Goal: Information Seeking & Learning: Learn about a topic

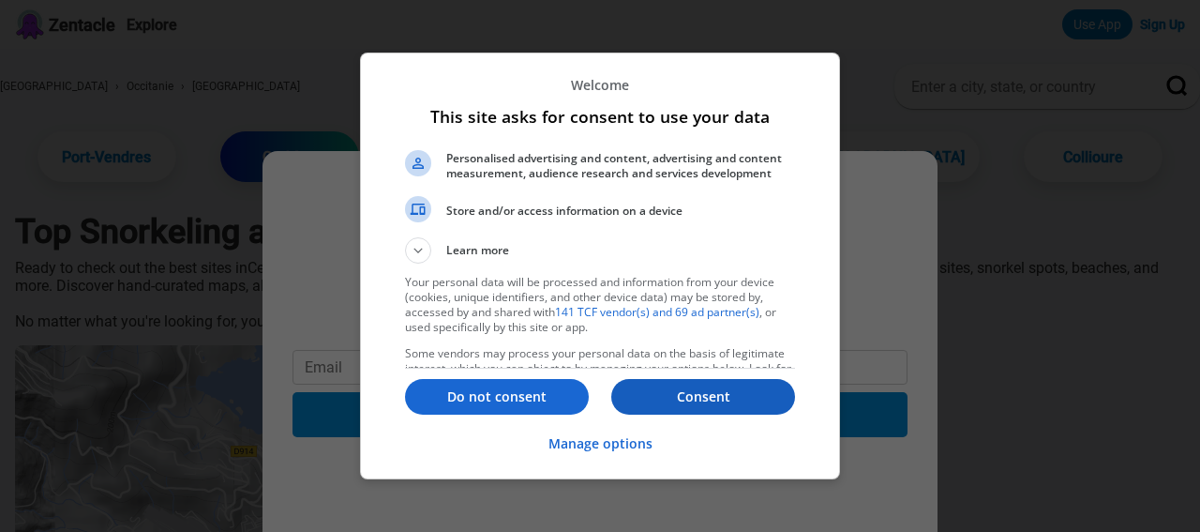
click at [691, 387] on p "Consent" at bounding box center [703, 396] width 184 height 19
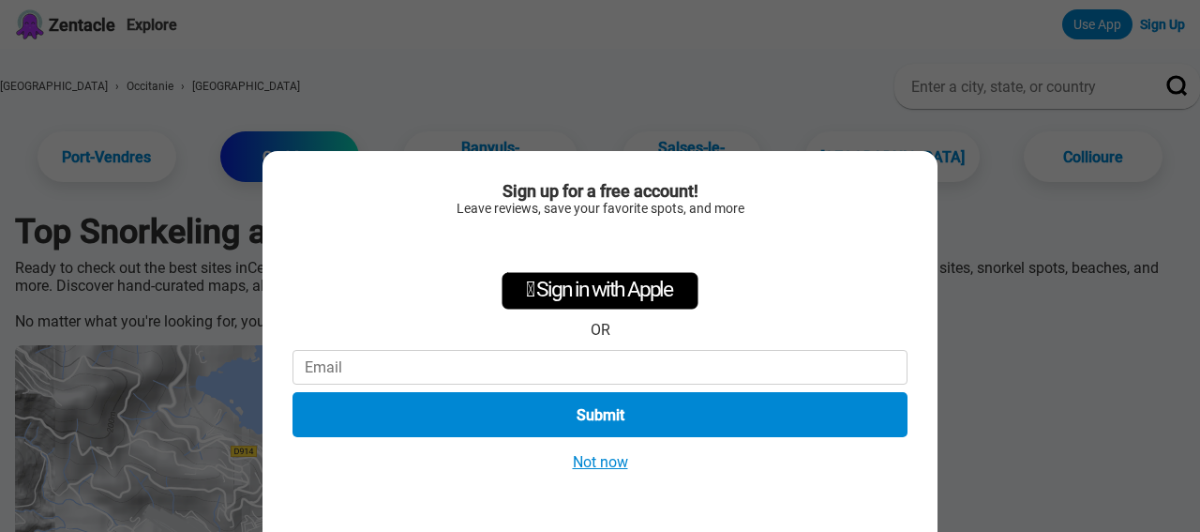
click at [595, 459] on button "Not now" at bounding box center [600, 462] width 67 height 20
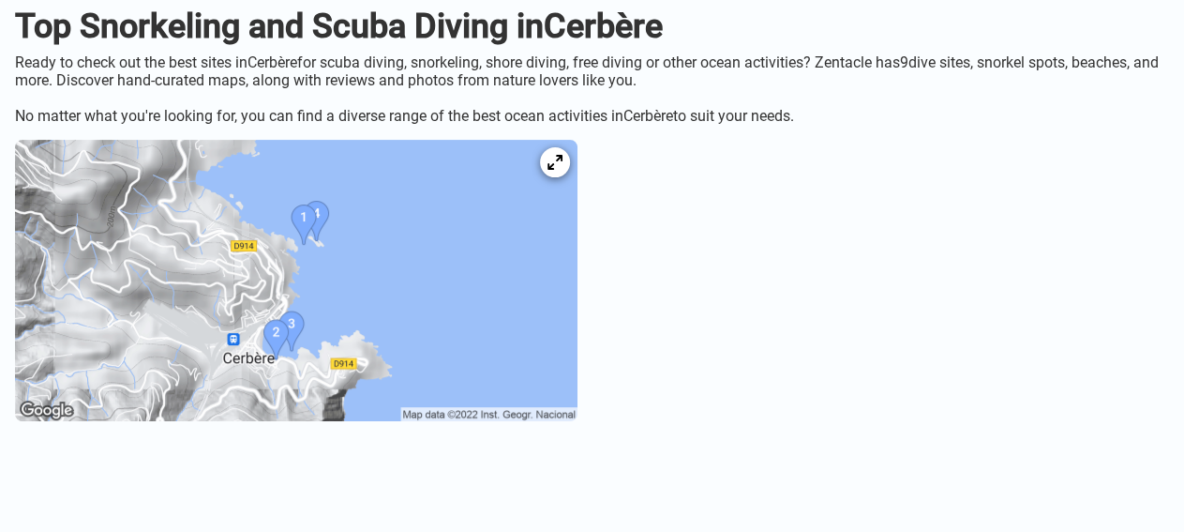
scroll to position [216, 0]
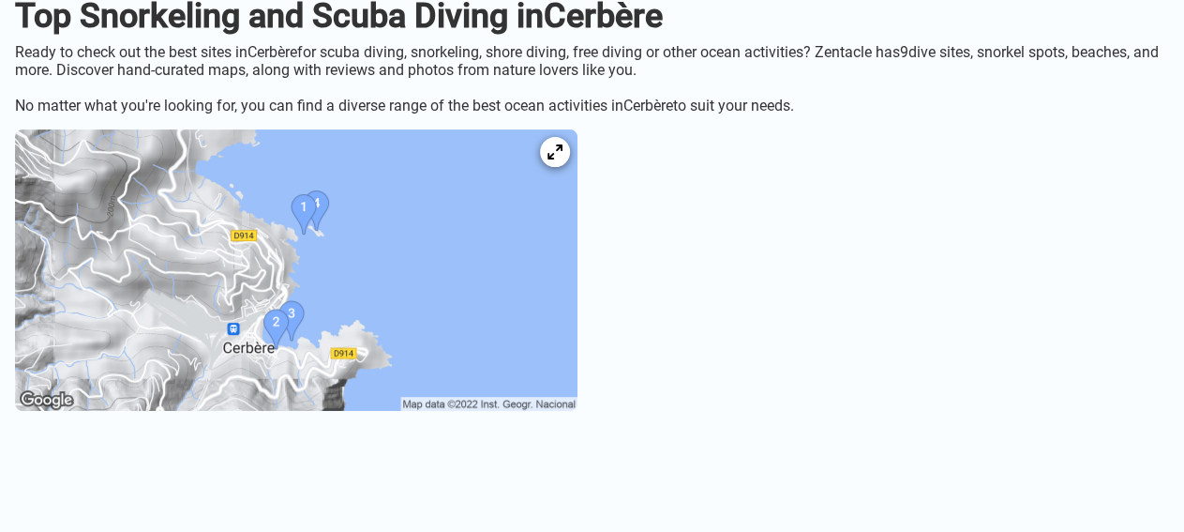
click at [518, 253] on img at bounding box center [296, 269] width 563 height 281
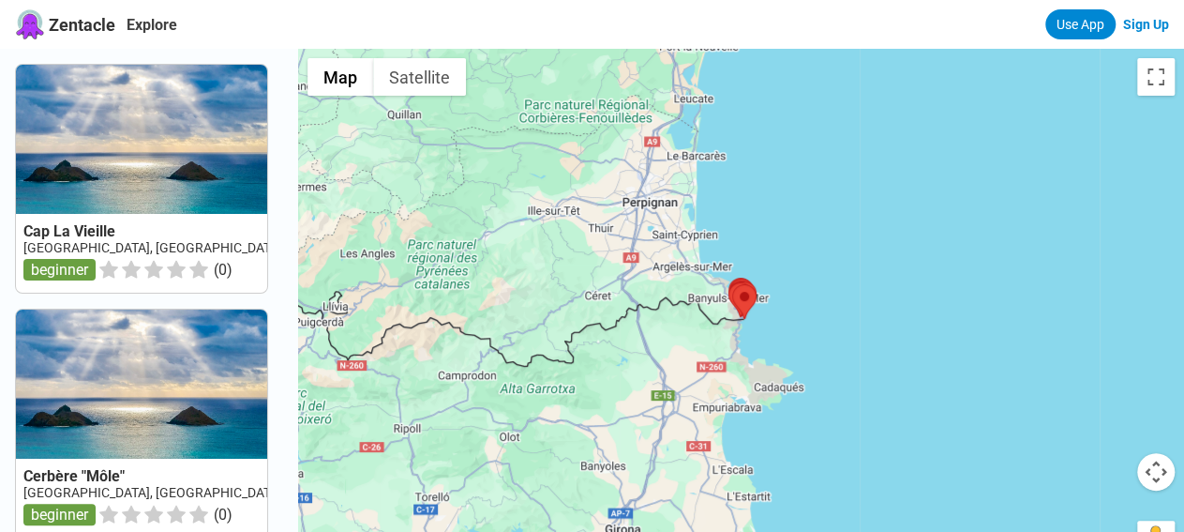
click at [1158, 472] on button "Map camera controls" at bounding box center [1156, 472] width 38 height 38
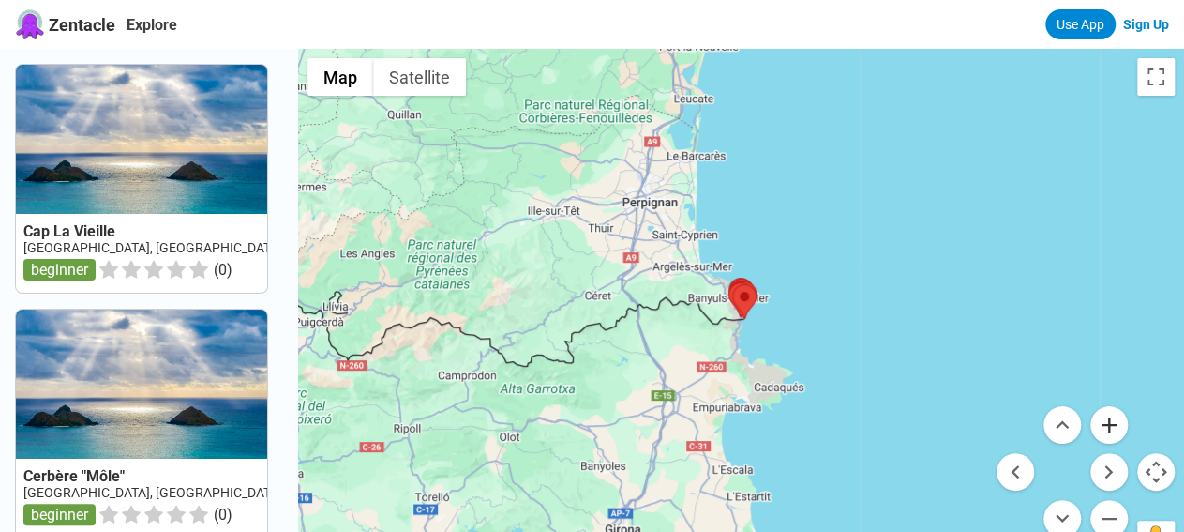
click at [1108, 427] on button "Zoom in" at bounding box center [1110, 425] width 38 height 38
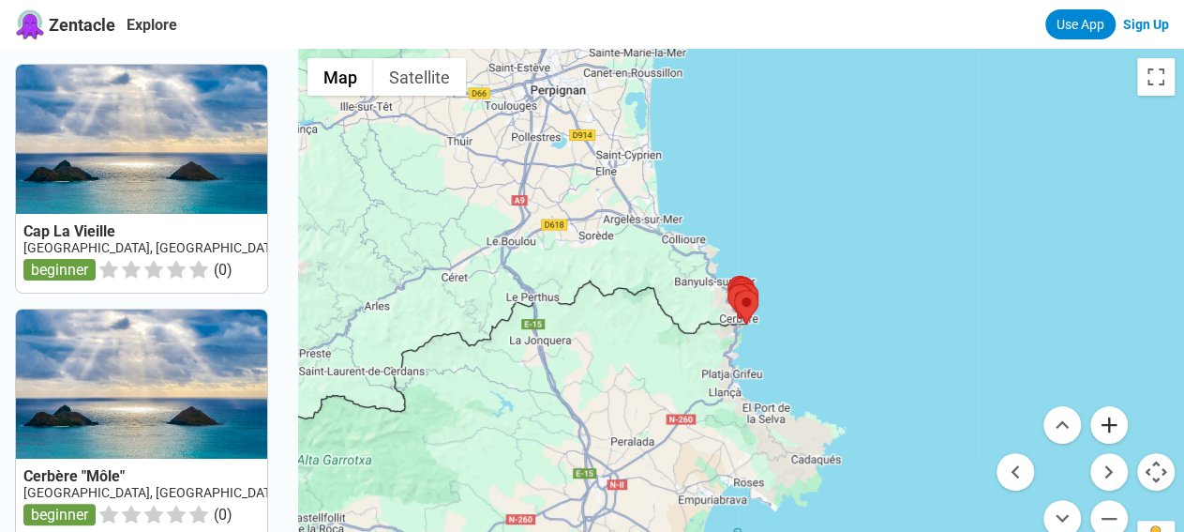
click at [1107, 427] on button "Zoom in" at bounding box center [1110, 425] width 38 height 38
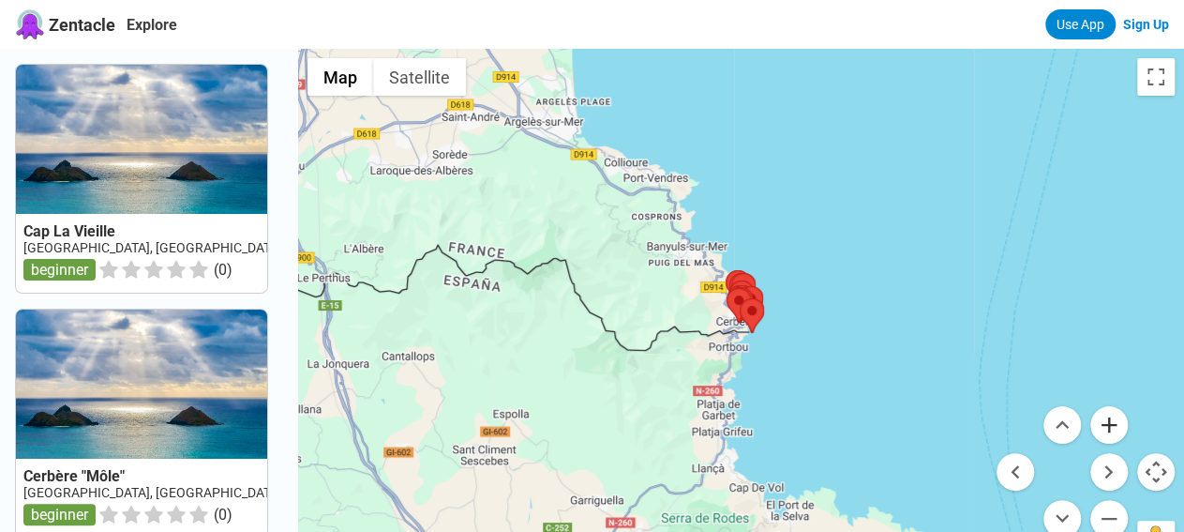
click at [1107, 427] on button "Zoom in" at bounding box center [1110, 425] width 38 height 38
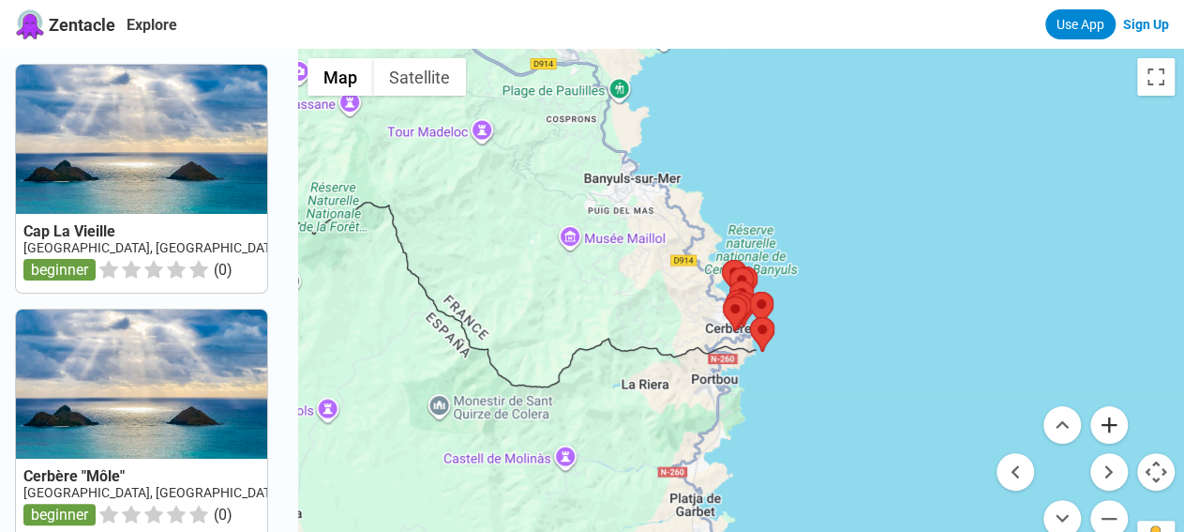
click at [1107, 428] on button "Zoom in" at bounding box center [1110, 425] width 38 height 38
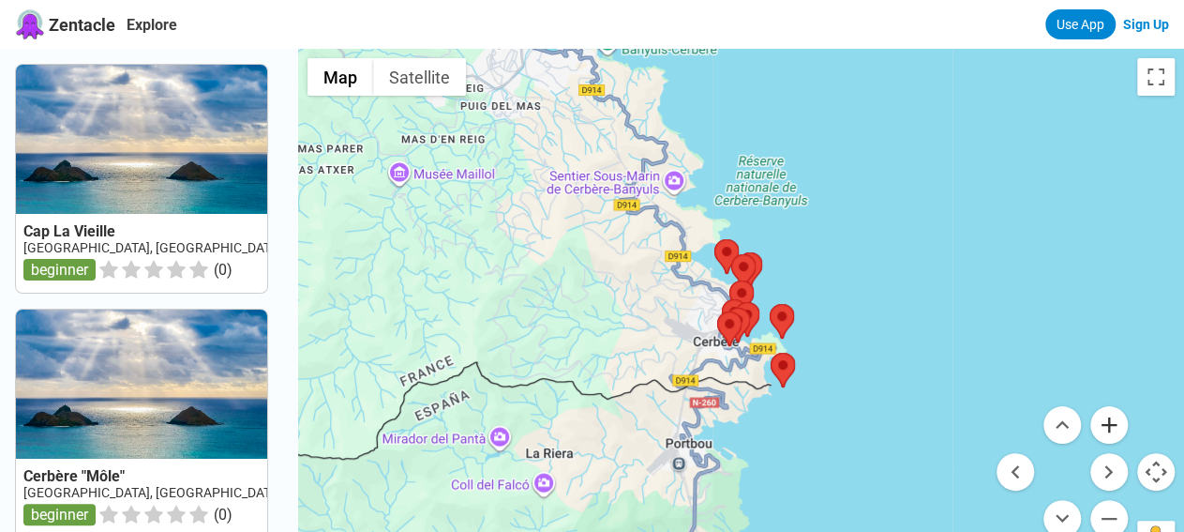
click at [1107, 428] on button "Zoom in" at bounding box center [1110, 425] width 38 height 38
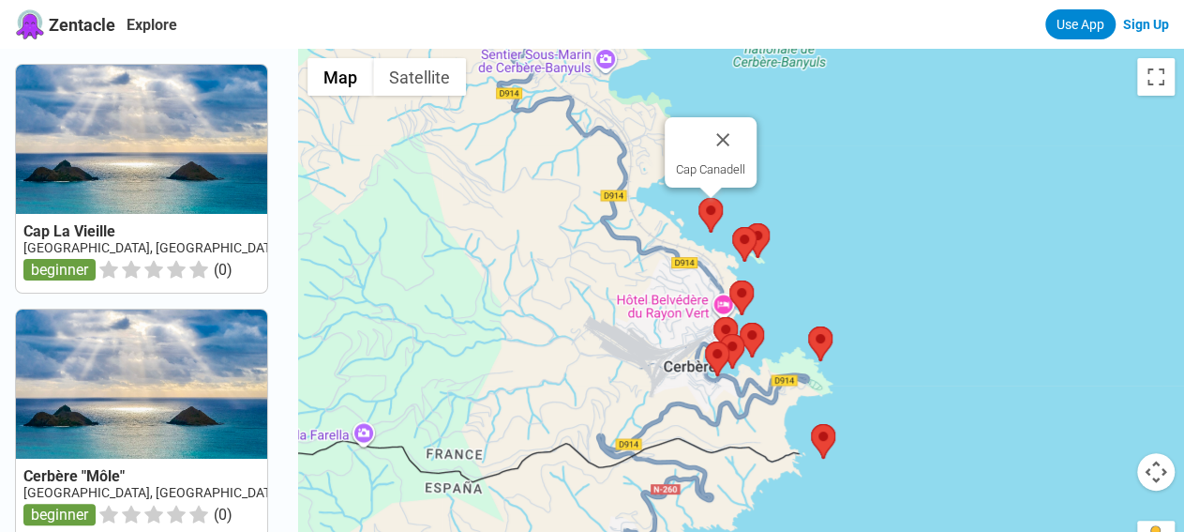
click at [699, 198] on area at bounding box center [699, 198] width 0 height 0
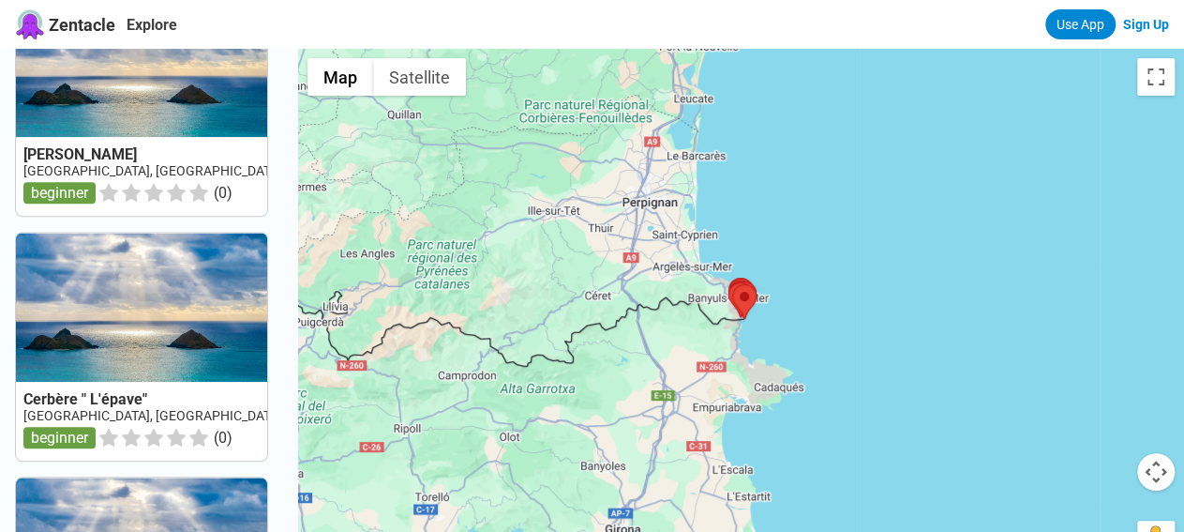
scroll to position [1024, 0]
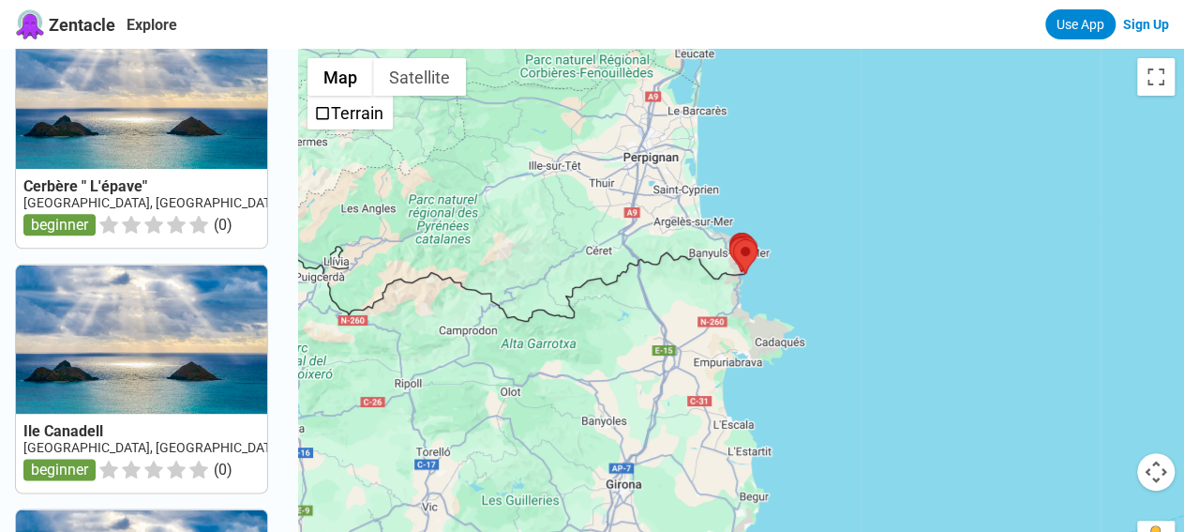
drag, startPoint x: 328, startPoint y: 112, endPoint x: 332, endPoint y: 27, distance: 84.5
click at [332, 49] on div at bounding box center [741, 315] width 886 height 532
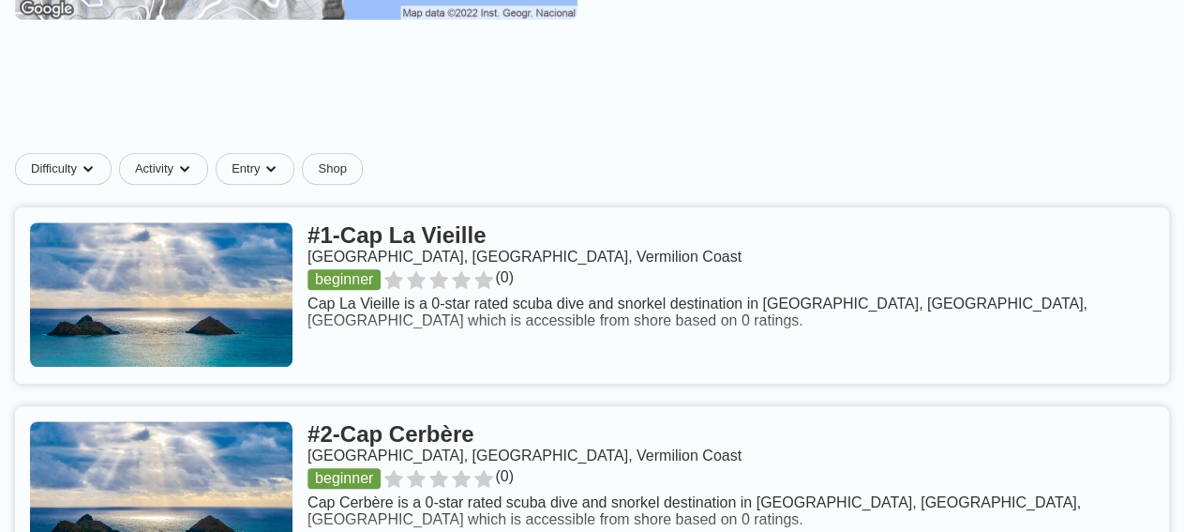
scroll to position [670, 0]
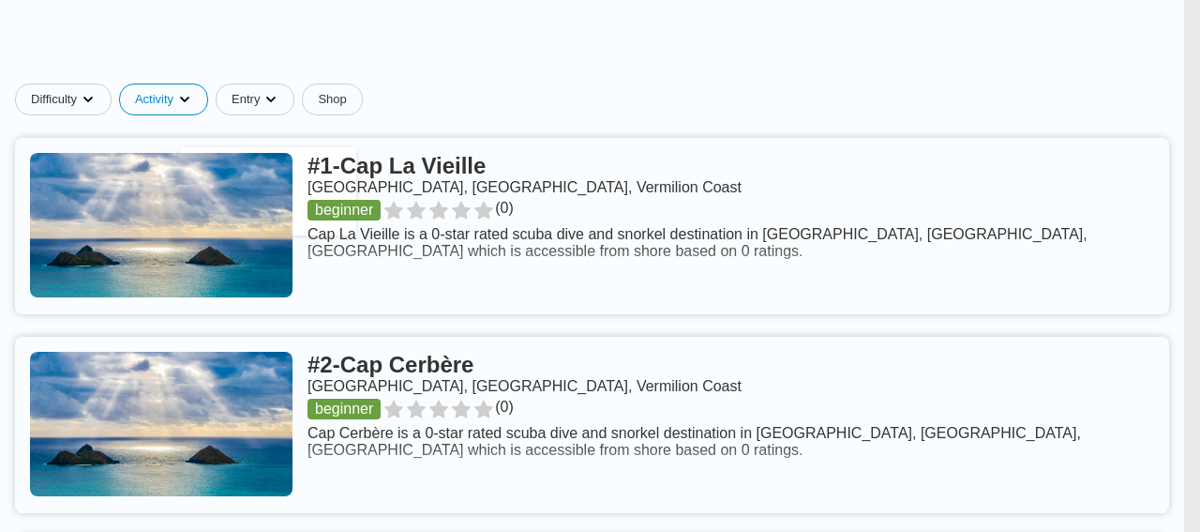
click at [227, 167] on div "Snorkel" at bounding box center [268, 167] width 161 height 24
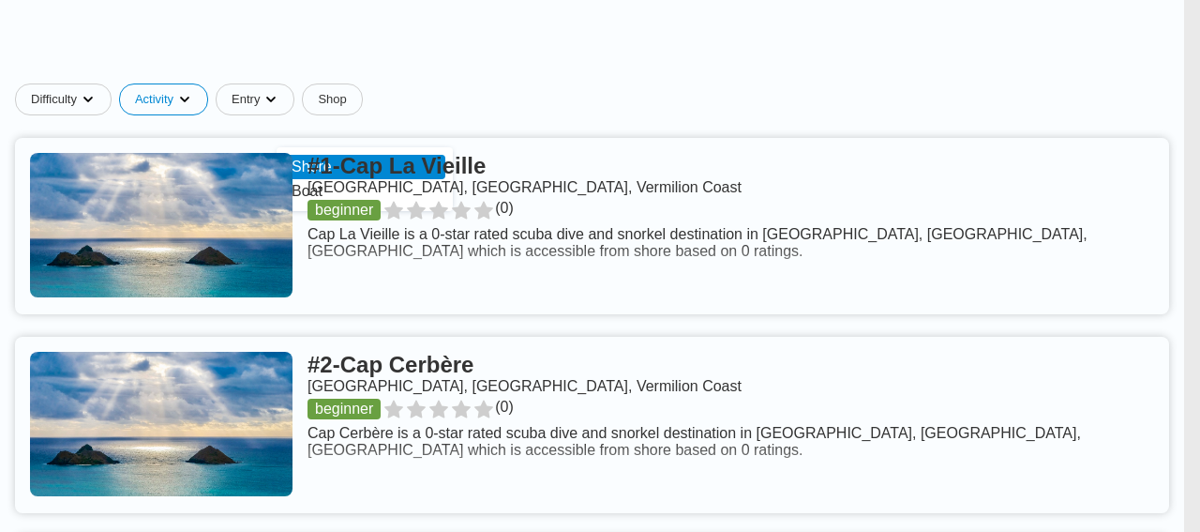
click at [314, 172] on div "Shore" at bounding box center [364, 167] width 161 height 24
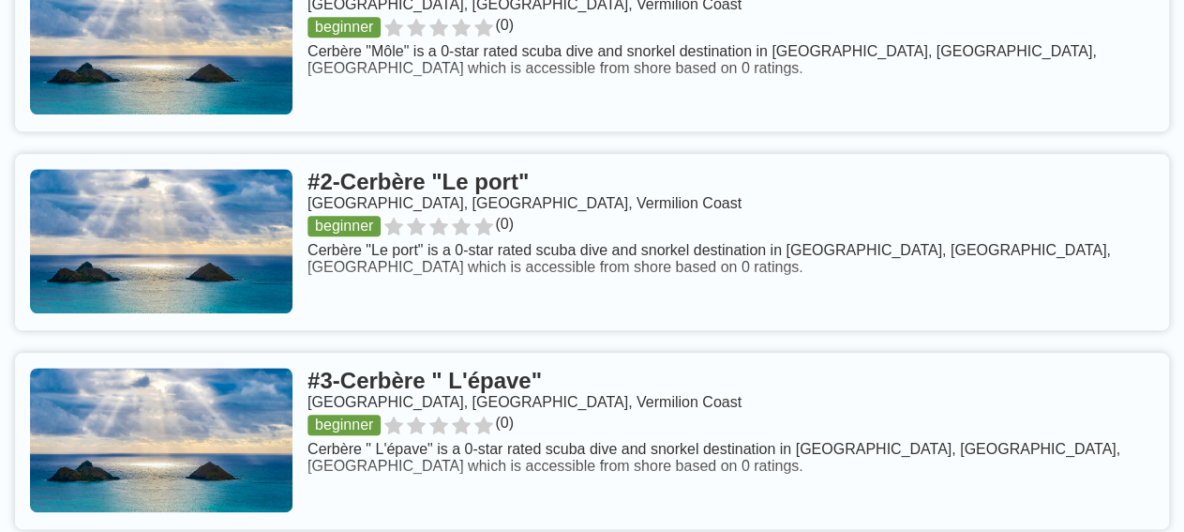
scroll to position [859, 0]
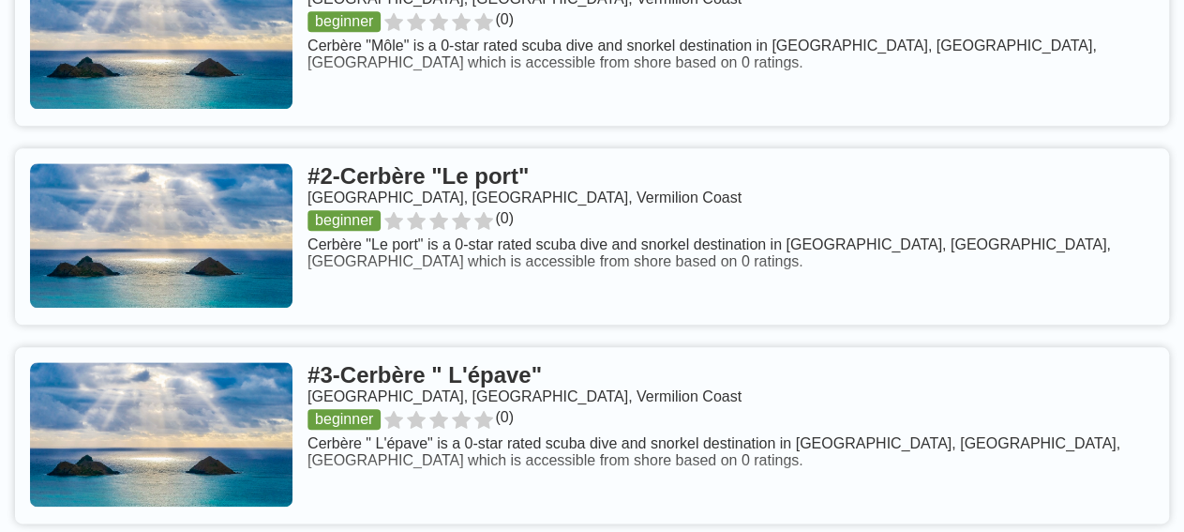
click at [252, 255] on link at bounding box center [592, 236] width 1154 height 176
